Goal: Navigation & Orientation: Go to known website

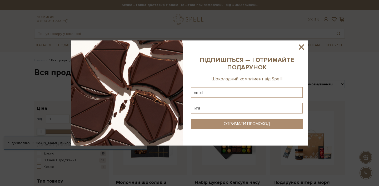
click at [300, 48] on icon at bounding box center [301, 46] width 5 height 5
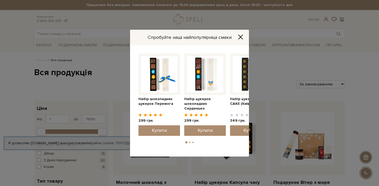
click at [240, 36] on icon "Close" at bounding box center [240, 36] width 5 height 5
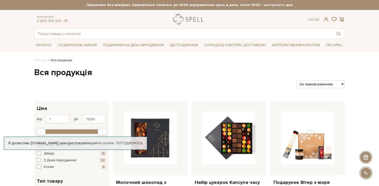
click at [190, 20] on link "logo" at bounding box center [189, 19] width 33 height 11
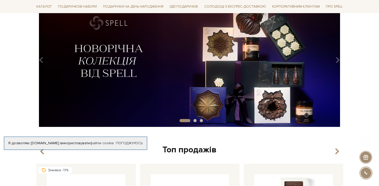
scroll to position [134, 0]
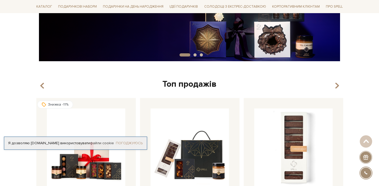
click at [136, 144] on link "Погоджуюсь" at bounding box center [129, 143] width 27 height 5
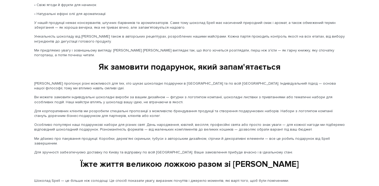
scroll to position [895, 0]
